Goal: Transaction & Acquisition: Subscribe to service/newsletter

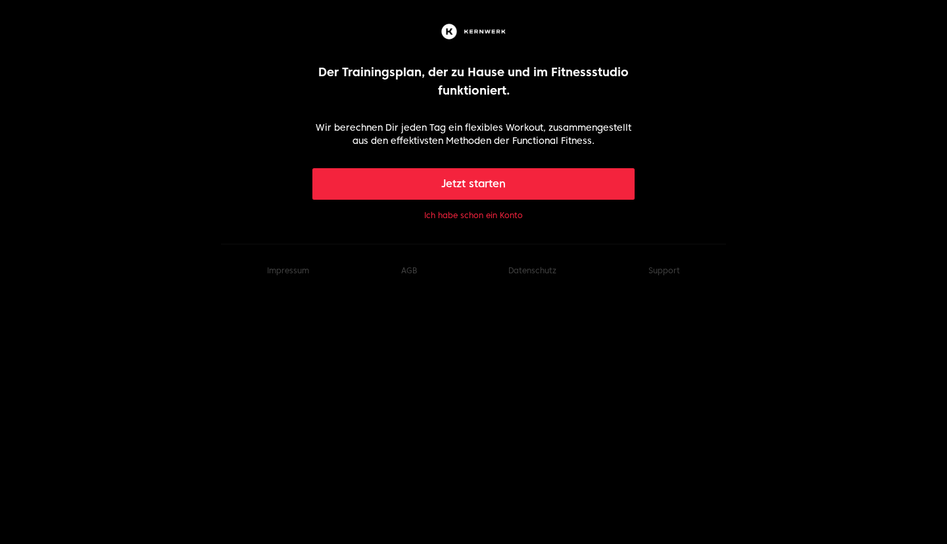
click at [497, 181] on button "Jetzt starten" at bounding box center [473, 184] width 323 height 32
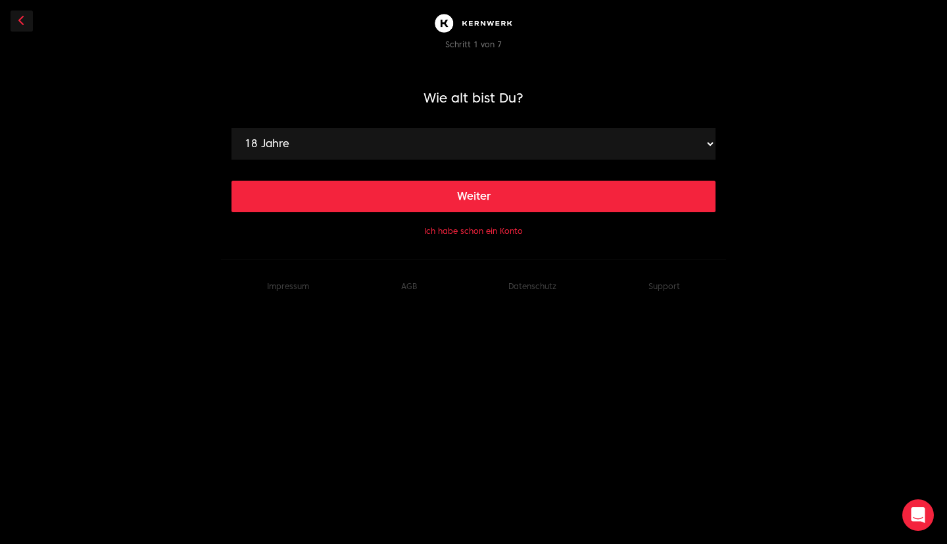
click at [460, 234] on button "Ich habe schon ein Konto" at bounding box center [473, 231] width 99 height 11
click at [500, 233] on button "Ich habe schon ein Konto" at bounding box center [473, 231] width 99 height 11
click at [26, 20] on link at bounding box center [22, 21] width 22 height 21
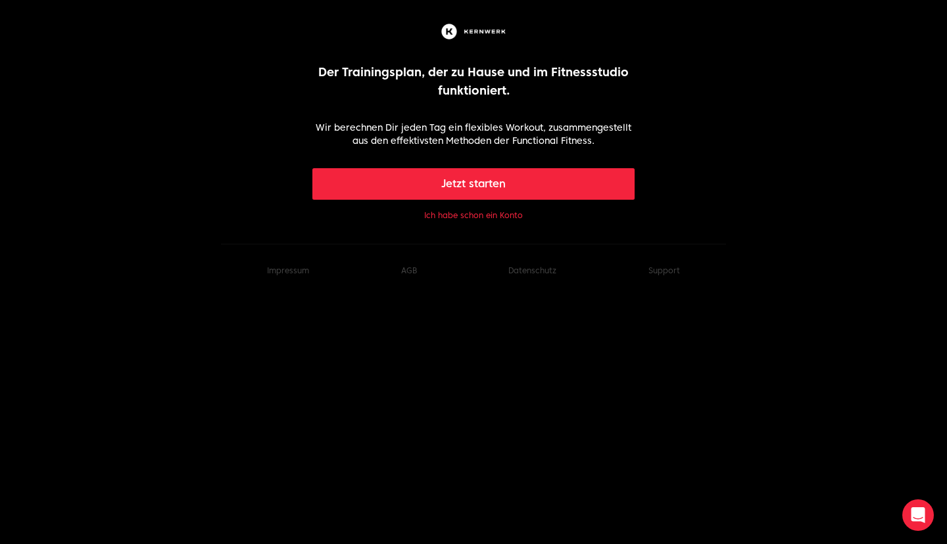
click at [474, 221] on div "Jetzt starten Ich habe schon ein Konto" at bounding box center [473, 195] width 323 height 55
click at [474, 216] on button "Ich habe schon ein Konto" at bounding box center [473, 215] width 99 height 11
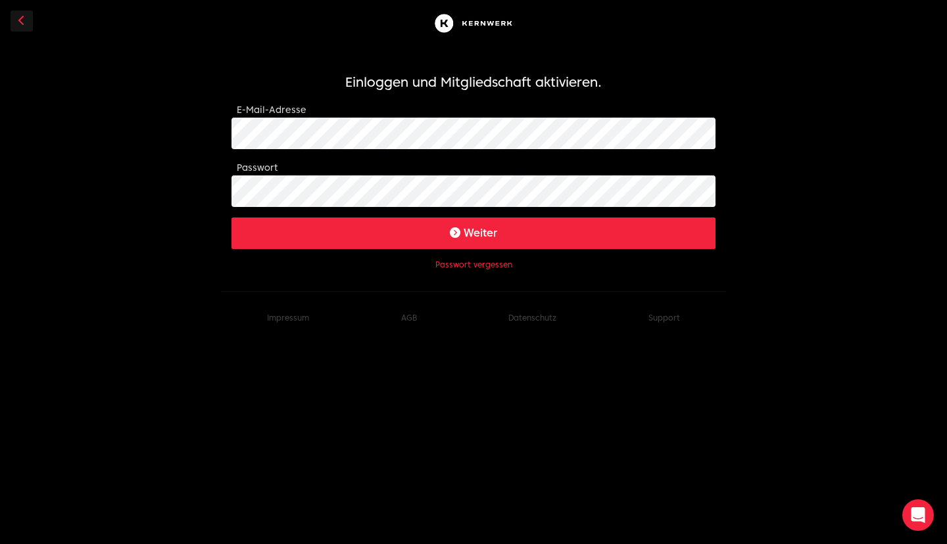
click at [486, 266] on button "Passwort vergessen" at bounding box center [473, 265] width 77 height 11
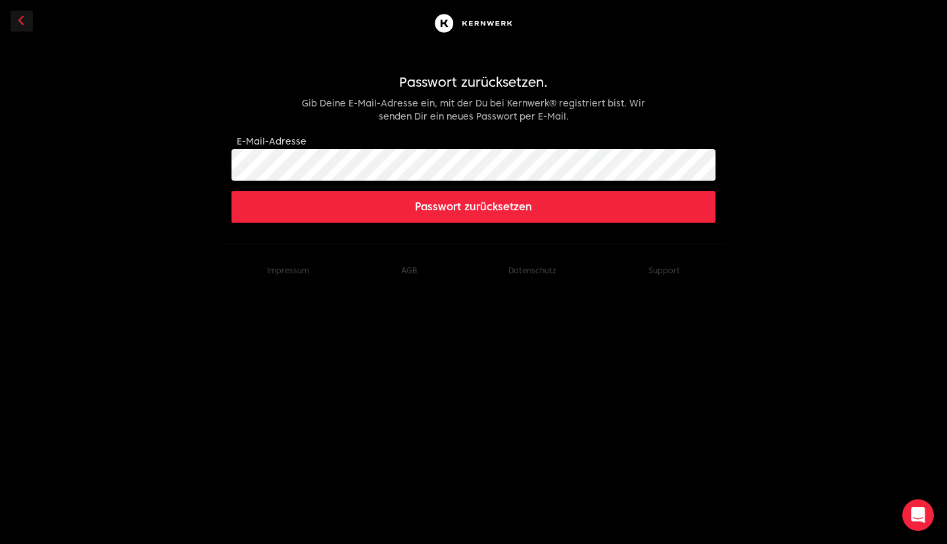
click at [400, 216] on button "Passwort zurücksetzen" at bounding box center [473, 207] width 484 height 32
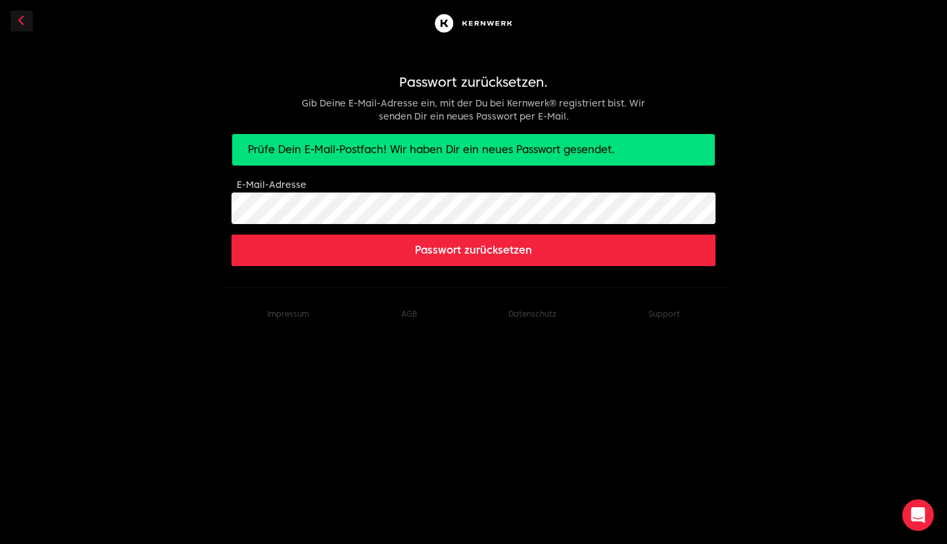
click at [16, 20] on link at bounding box center [22, 21] width 22 height 21
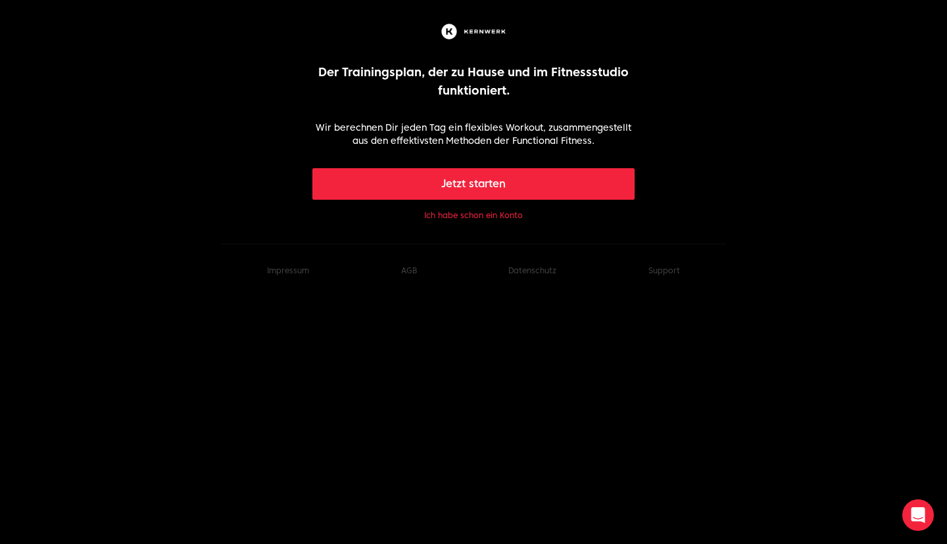
click at [464, 217] on button "Ich habe schon ein Konto" at bounding box center [473, 215] width 99 height 11
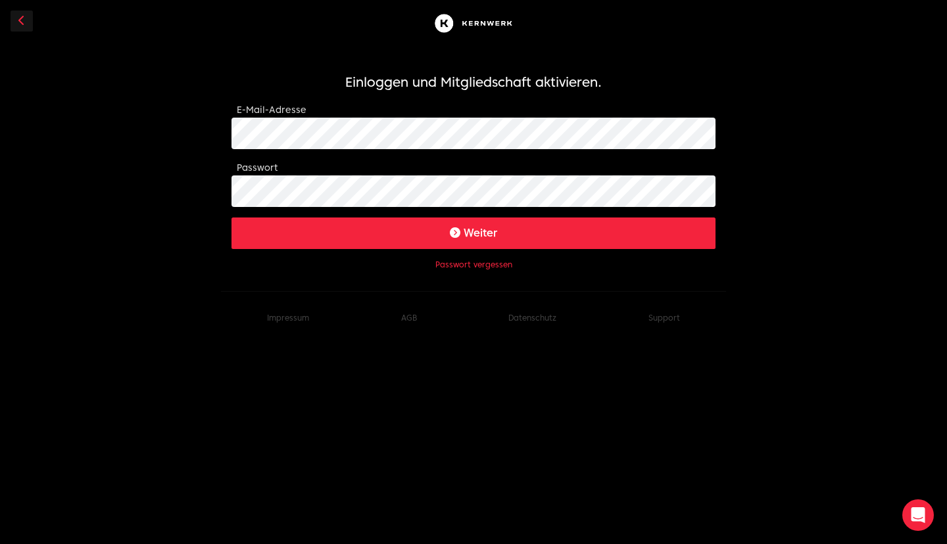
click at [454, 239] on button "Weiter" at bounding box center [473, 234] width 484 height 32
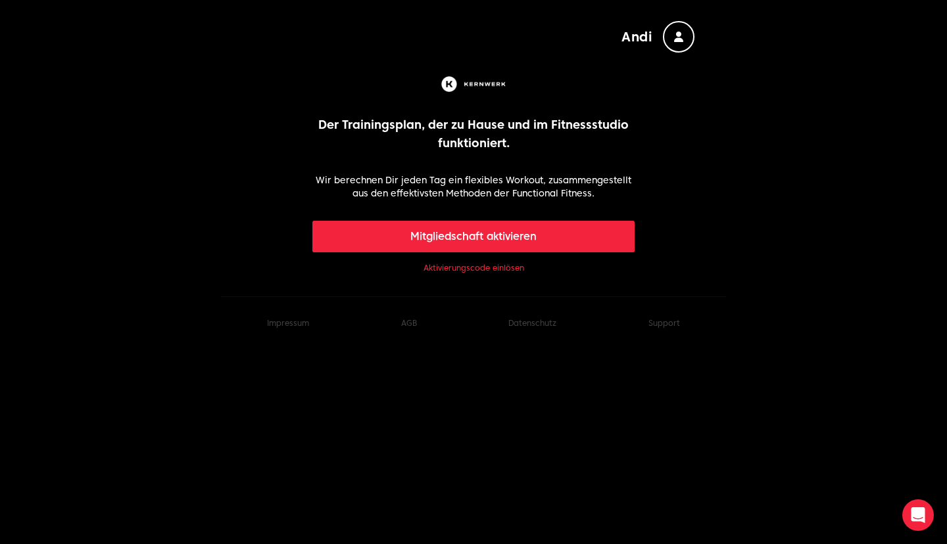
click at [483, 269] on link "Aktivierungscode einlösen" at bounding box center [473, 268] width 101 height 11
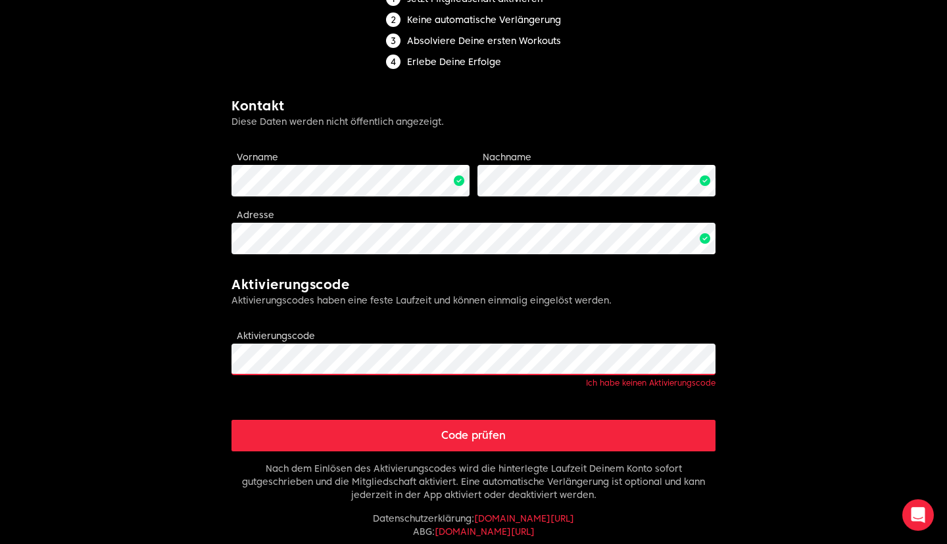
scroll to position [224, 0]
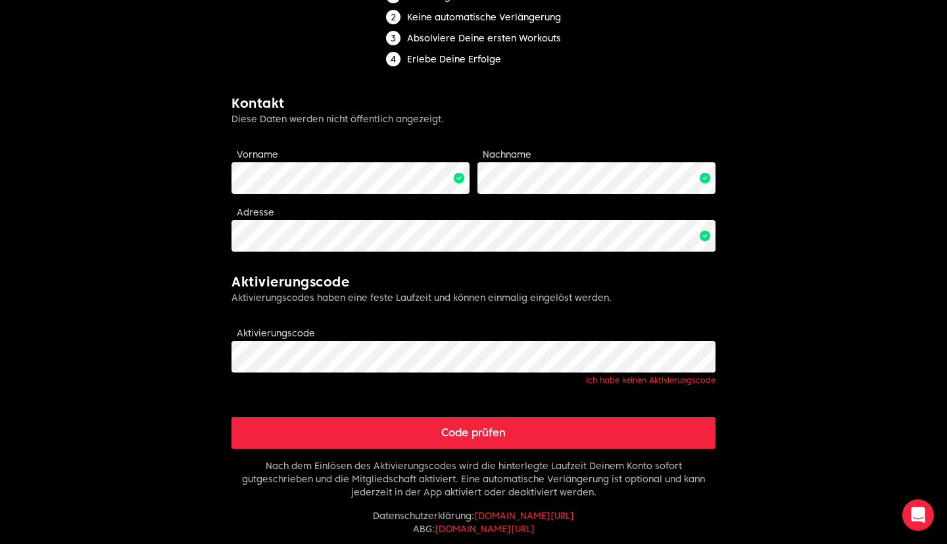
click at [621, 376] on link "Ich habe keinen Aktivierungscode" at bounding box center [651, 380] width 130 height 10
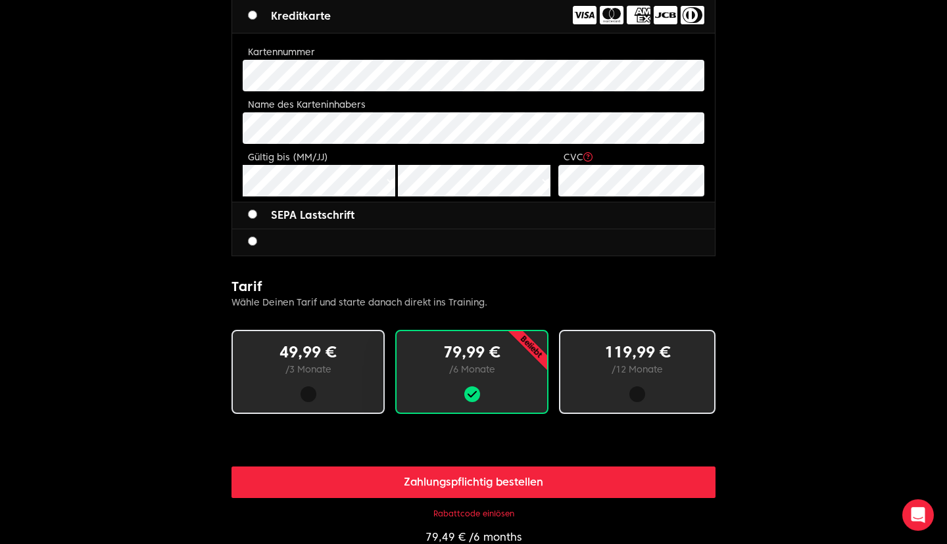
scroll to position [531, 0]
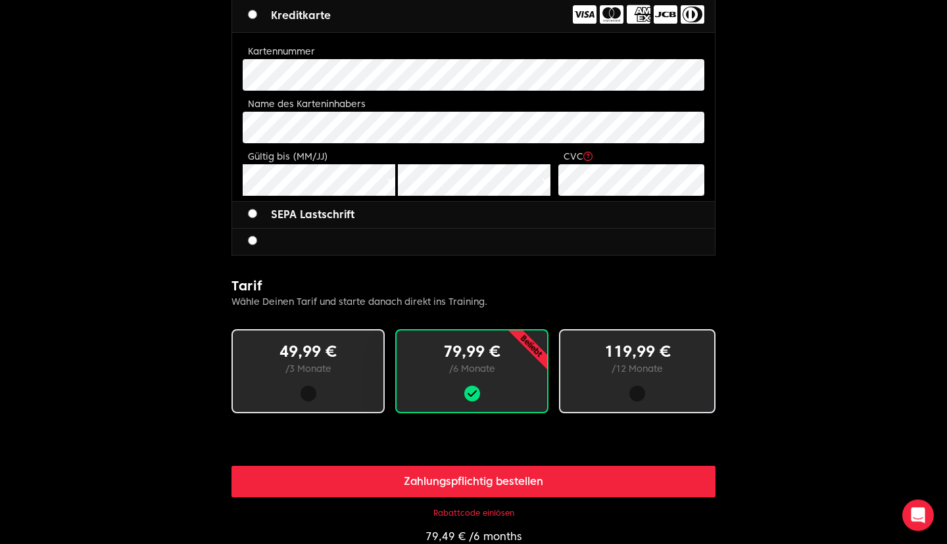
click at [665, 346] on p "119,99 €" at bounding box center [637, 351] width 112 height 21
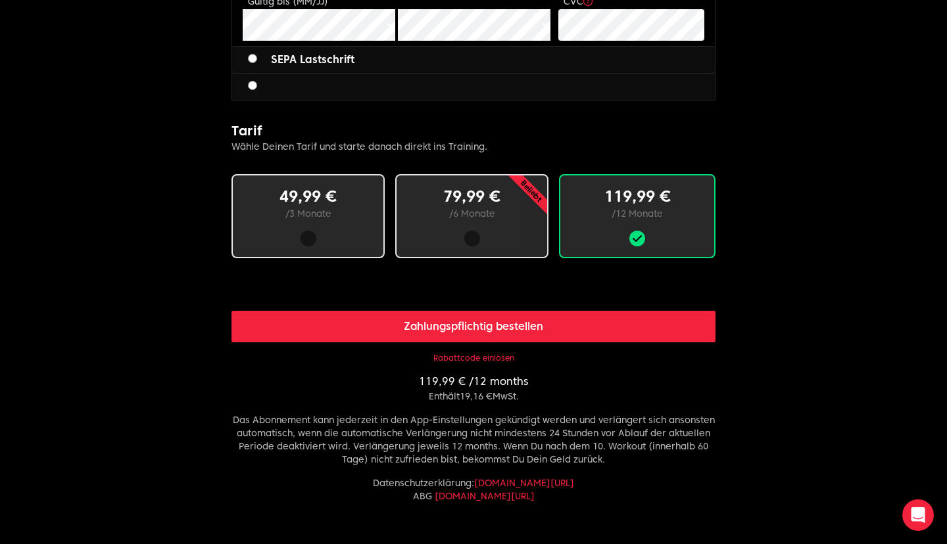
scroll to position [686, 0]
click at [489, 354] on button "Rabattcode einlösen" at bounding box center [473, 358] width 81 height 11
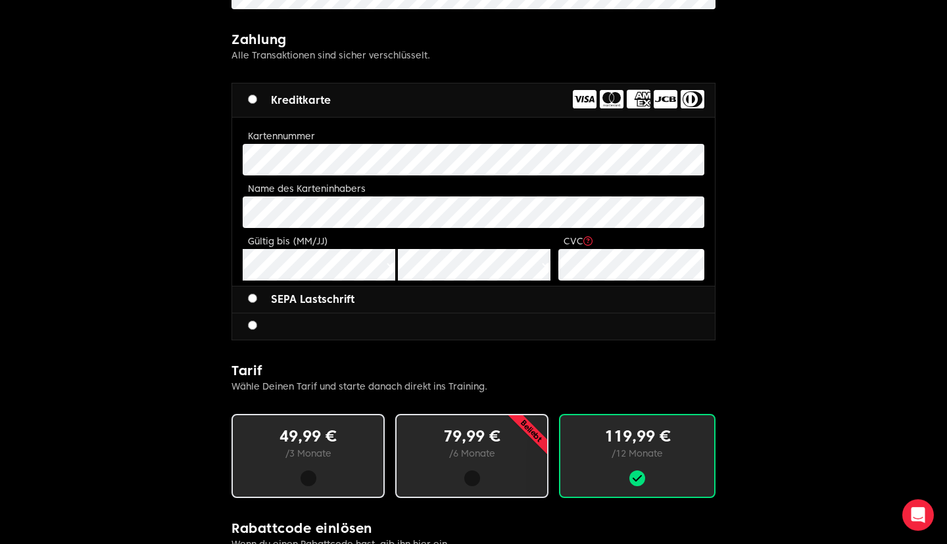
scroll to position [424, 0]
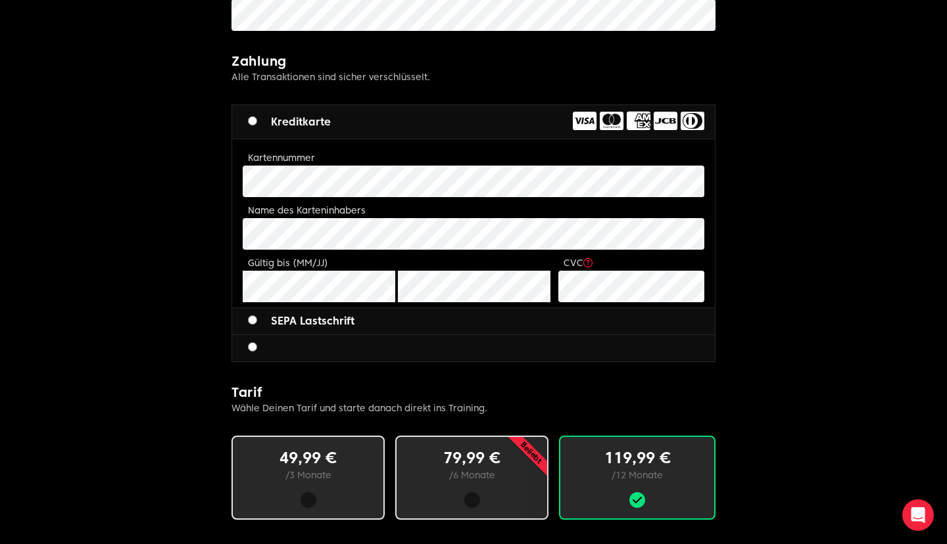
click at [322, 315] on label "SEPA Lastschrift" at bounding box center [301, 322] width 107 height 16
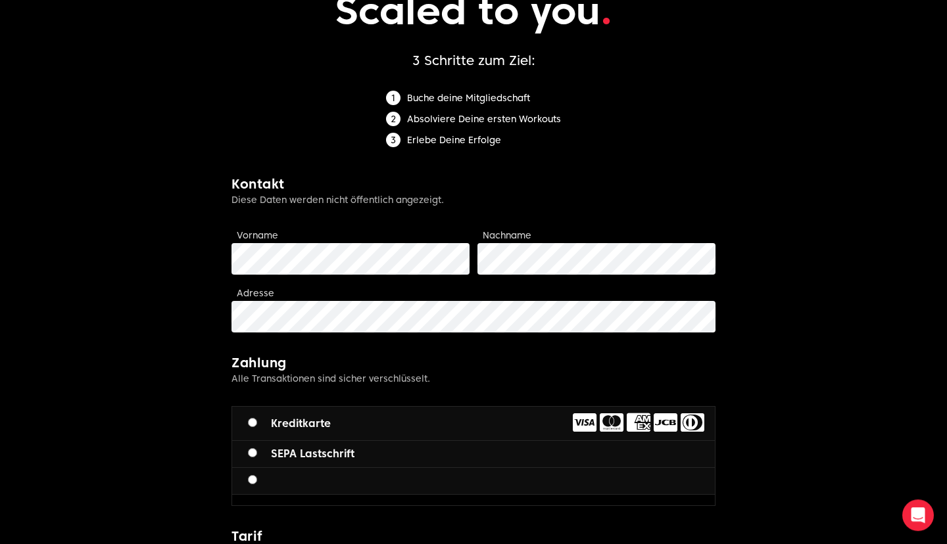
scroll to position [165, 0]
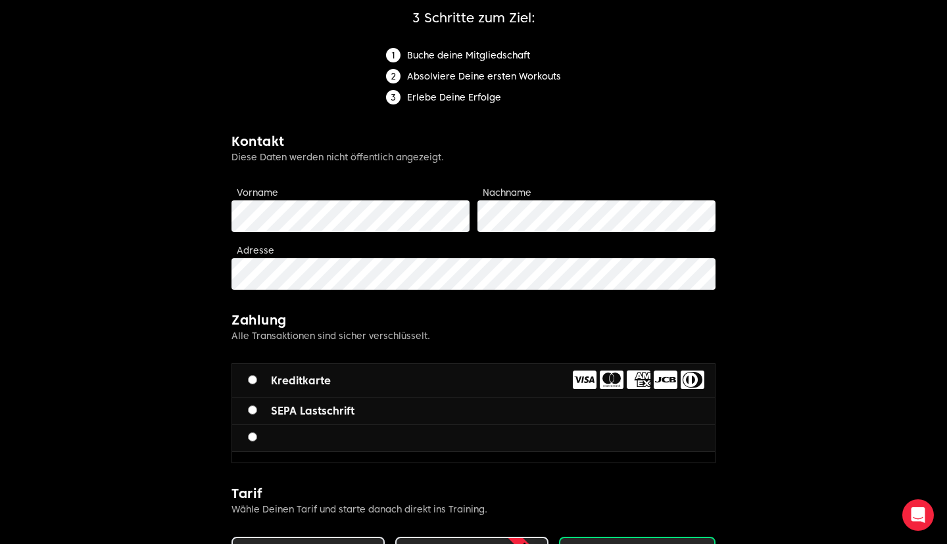
click at [258, 416] on label "SEPA Lastschrift" at bounding box center [301, 412] width 107 height 16
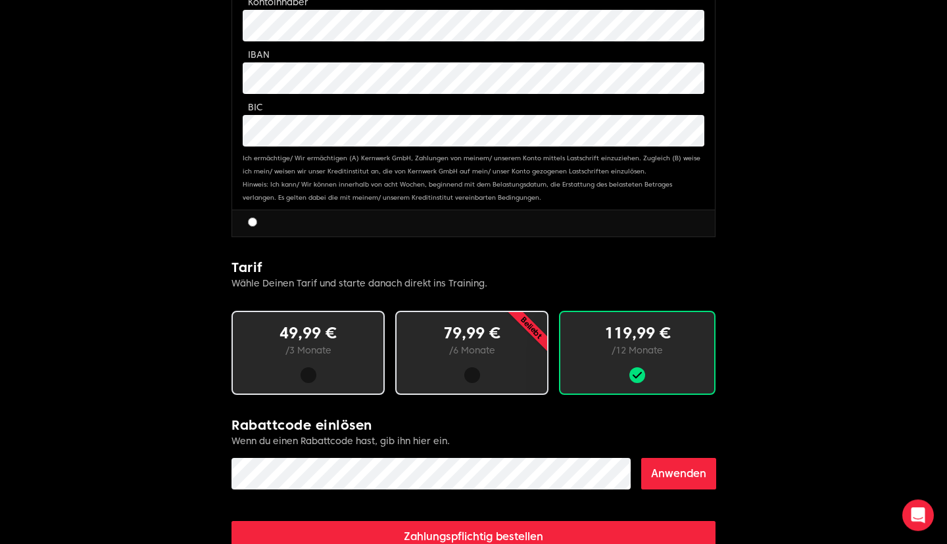
scroll to position [607, 0]
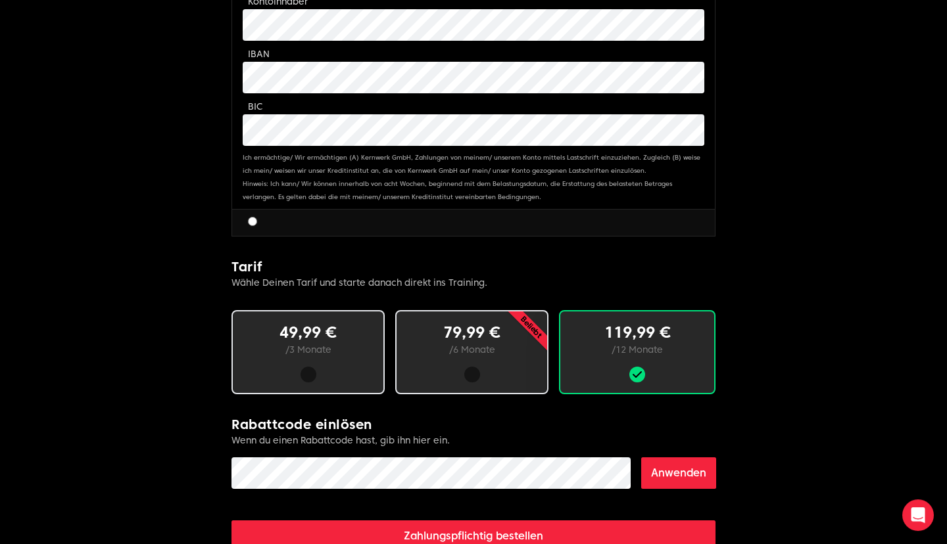
click at [699, 468] on button "Anwenden" at bounding box center [678, 474] width 75 height 32
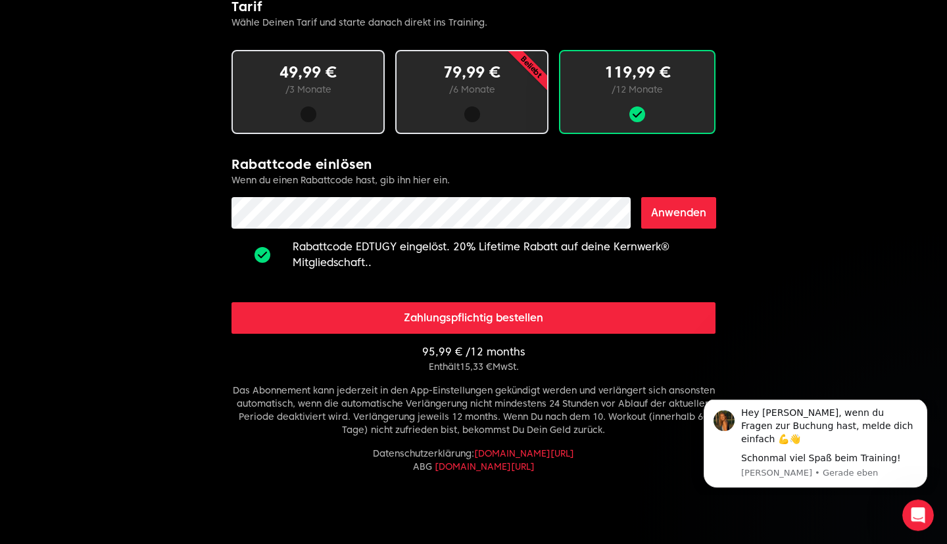
scroll to position [897, 0]
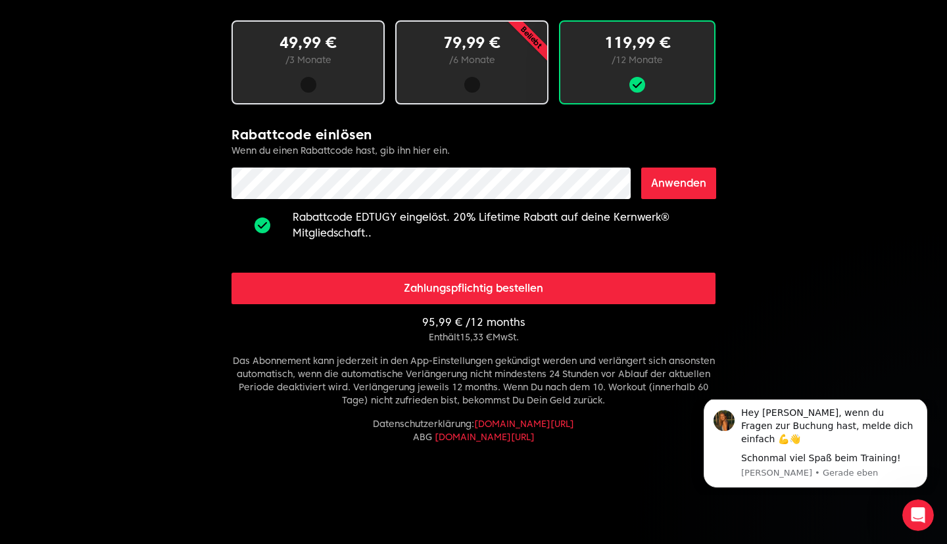
click at [479, 287] on button "Zahlungspflichtig bestellen" at bounding box center [473, 289] width 484 height 32
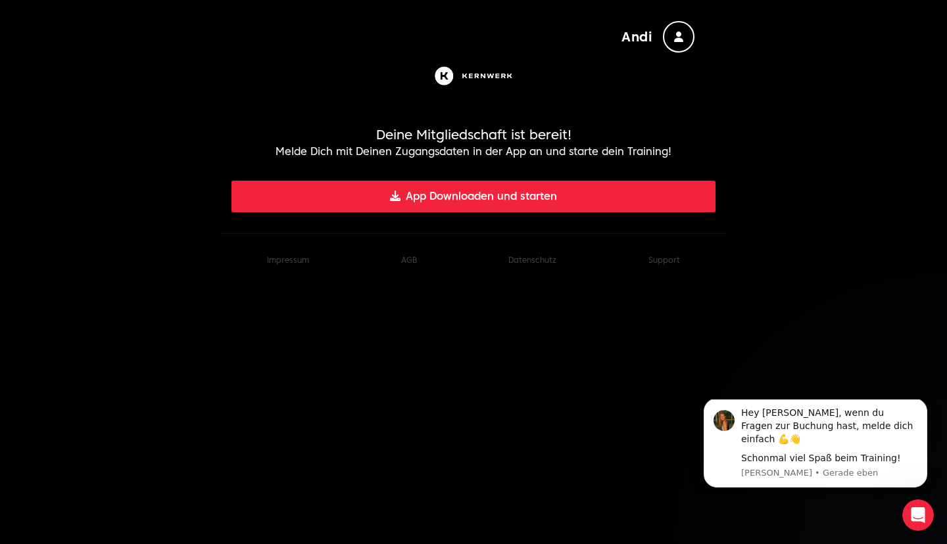
click at [674, 40] on icon "button" at bounding box center [678, 37] width 9 height 11
click at [671, 32] on div "button" at bounding box center [679, 37] width 32 height 32
click at [475, 68] on img at bounding box center [473, 76] width 84 height 26
